Goal: Task Accomplishment & Management: Use online tool/utility

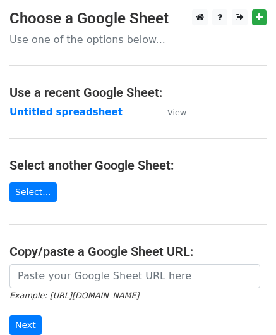
scroll to position [127, 0]
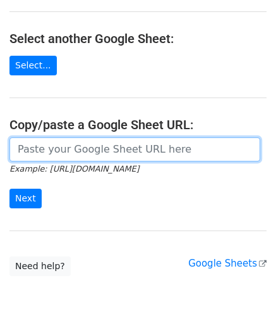
click at [59, 149] on input "url" at bounding box center [134, 149] width 251 height 24
paste input "https://docs.google.com/spreadsheets/d/1be1KXJc2nizftPkxMP98FLFL7OuLdOMaS3qzWxL…"
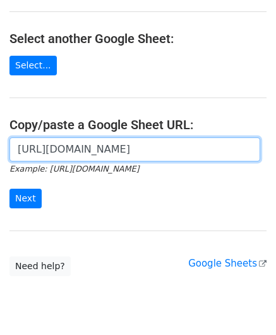
scroll to position [0, 278]
type input "https://docs.google.com/spreadsheets/d/1be1KXJc2nizftPkxMP98FLFL7OuLdOMaS3qzWxL…"
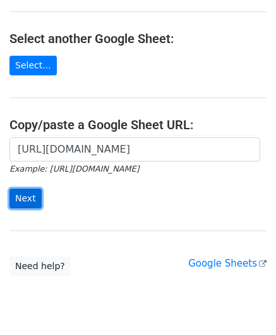
click at [29, 197] on input "Next" at bounding box center [25, 199] width 32 height 20
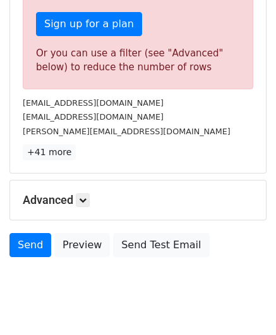
scroll to position [427, 0]
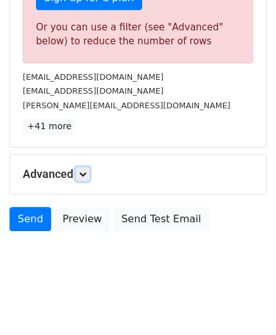
drag, startPoint x: 85, startPoint y: 169, endPoint x: 113, endPoint y: 195, distance: 38.5
click at [85, 170] on icon at bounding box center [83, 174] width 8 height 8
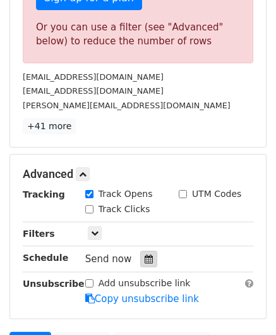
click at [146, 257] on icon at bounding box center [149, 258] width 8 height 9
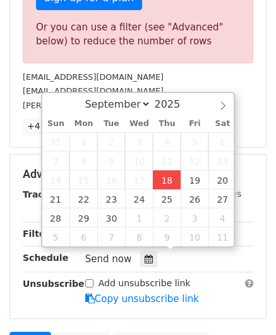
type input "[DATE] 12:00"
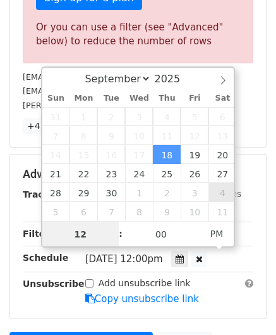
paste input "5"
type input "5"
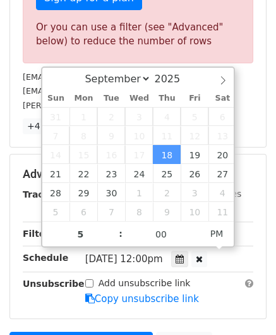
type input "[DATE] 17:00"
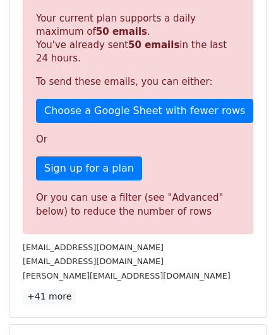
scroll to position [580, 0]
